Goal: Find specific page/section: Find specific page/section

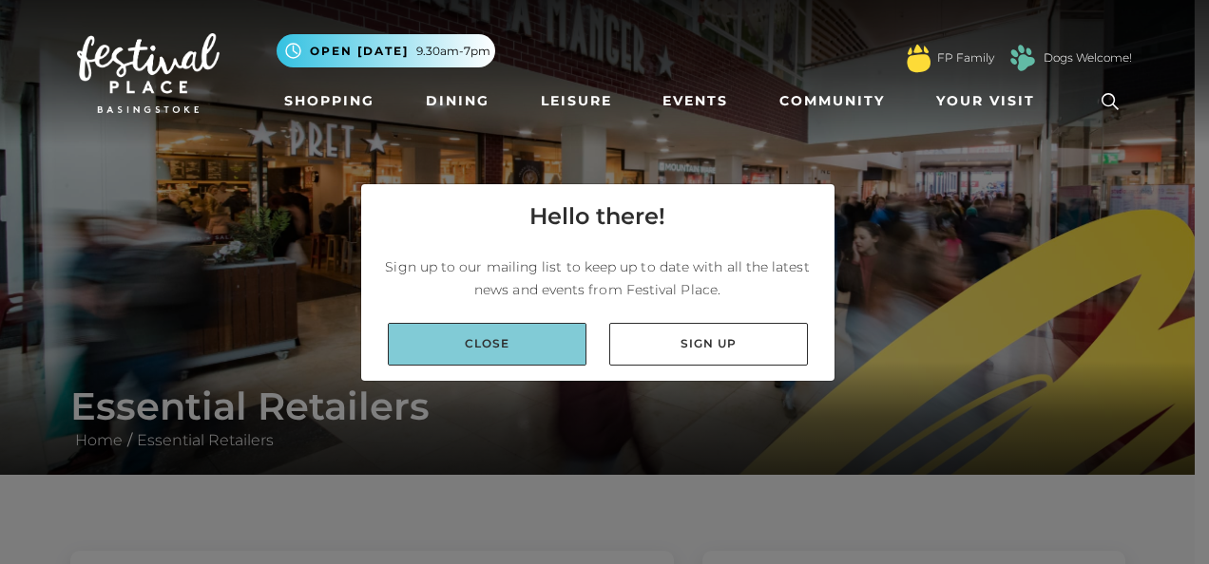
click at [479, 346] on link "Close" at bounding box center [487, 344] width 199 height 43
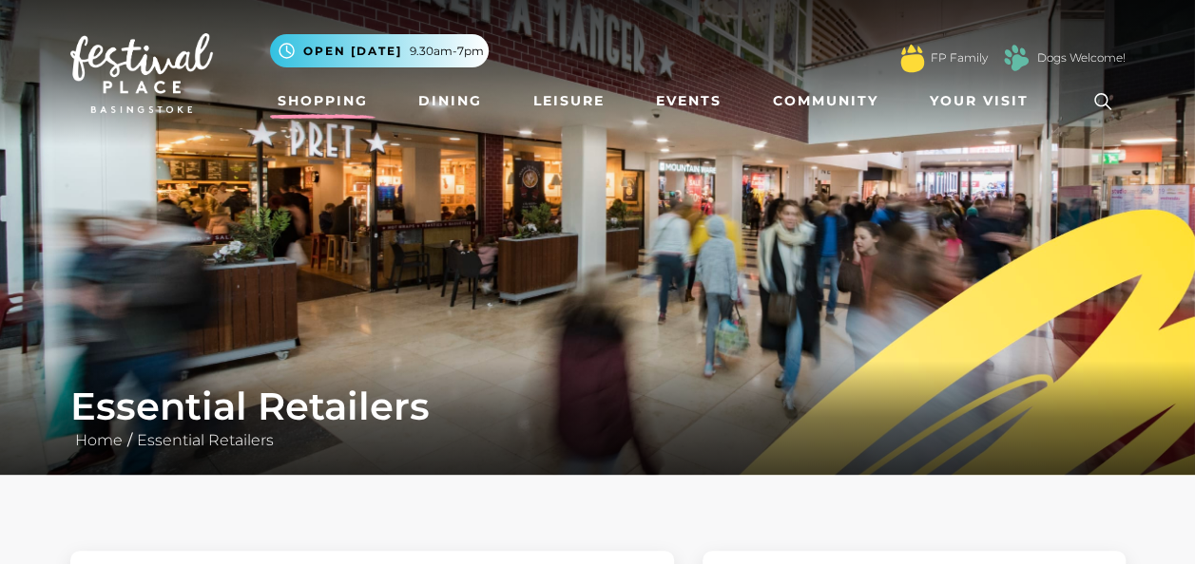
click at [332, 104] on link "Shopping" at bounding box center [322, 101] width 105 height 35
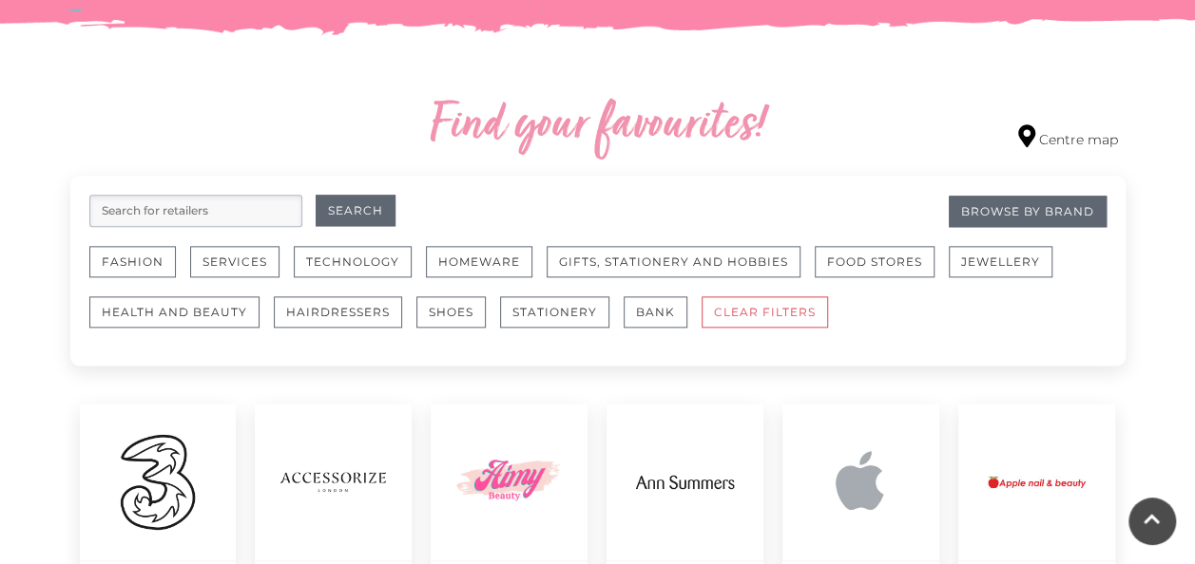
scroll to position [1068, 0]
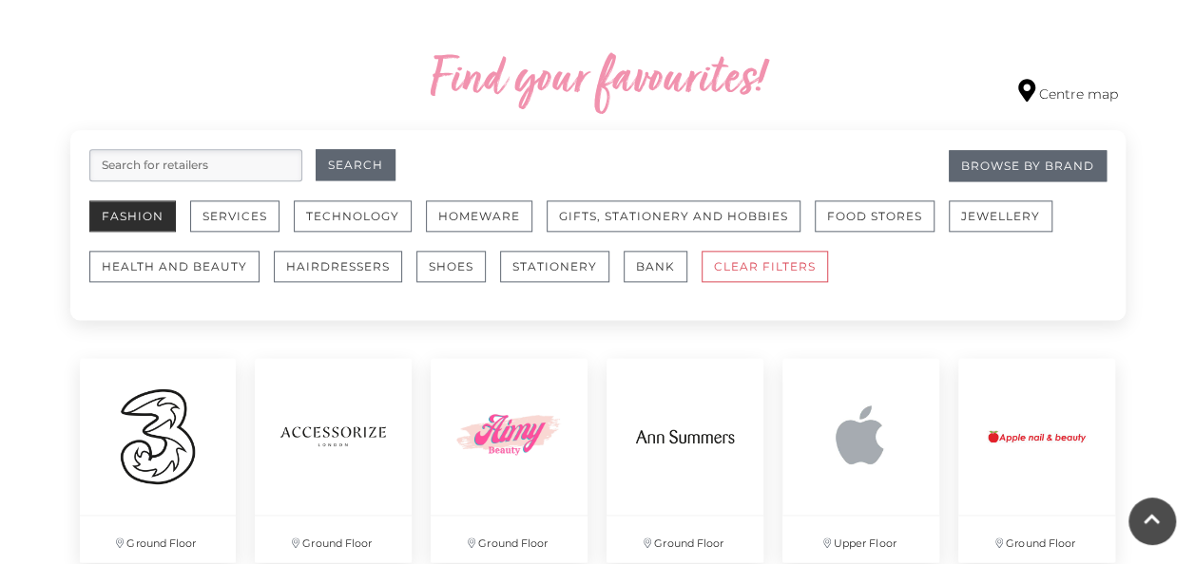
click at [134, 226] on button "Fashion" at bounding box center [132, 216] width 86 height 31
